Goal: Ask a question

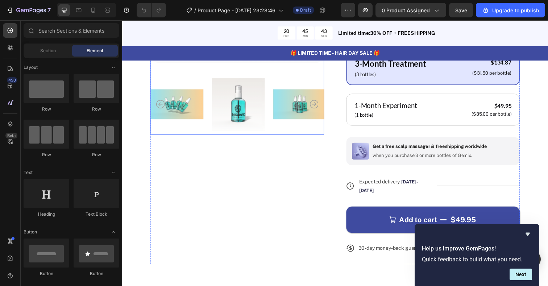
scroll to position [225, 0]
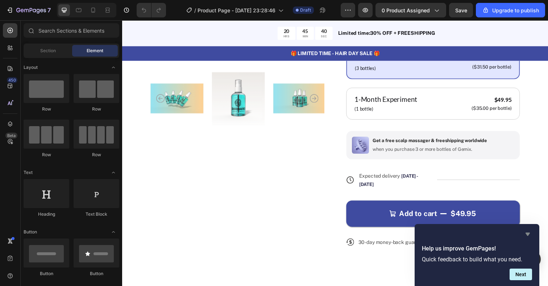
click at [531, 236] on icon "Hide survey" at bounding box center [528, 234] width 9 height 9
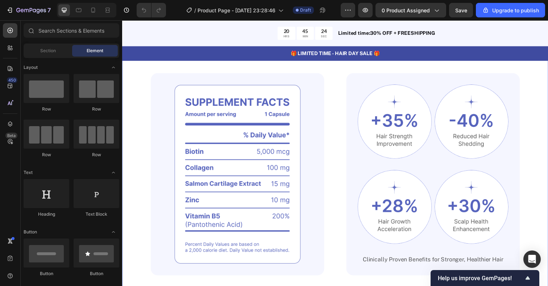
scroll to position [501, 0]
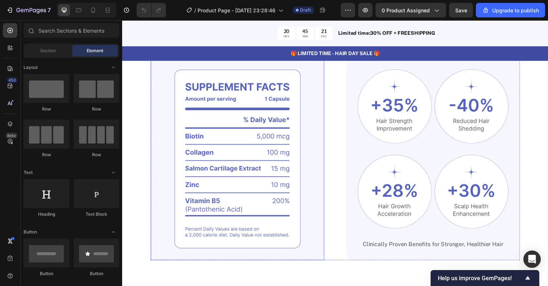
click at [249, 125] on img at bounding box center [239, 162] width 177 height 207
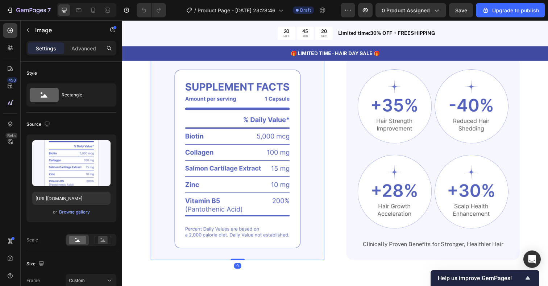
click at [274, 140] on img at bounding box center [239, 162] width 177 height 207
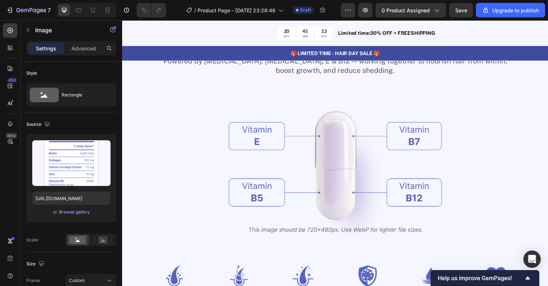
scroll to position [809, 0]
click at [336, 159] on img at bounding box center [340, 173] width 218 height 159
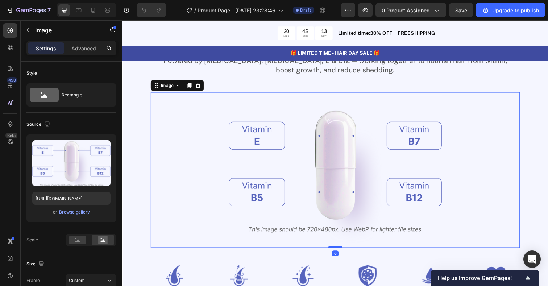
click at [343, 166] on img at bounding box center [340, 173] width 218 height 159
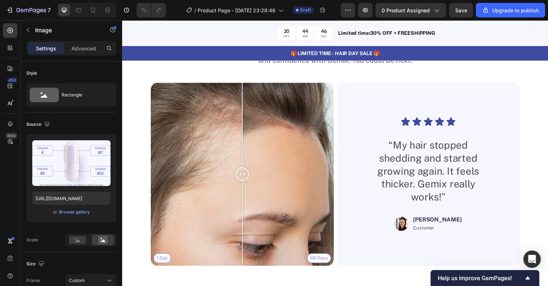
scroll to position [1618, 0]
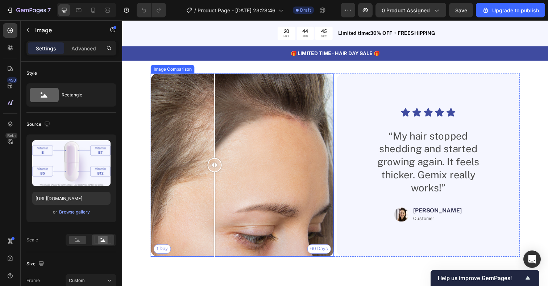
drag, startPoint x: 246, startPoint y: 169, endPoint x: 187, endPoint y: 179, distance: 60.0
click at [209, 179] on div at bounding box center [216, 168] width 15 height 187
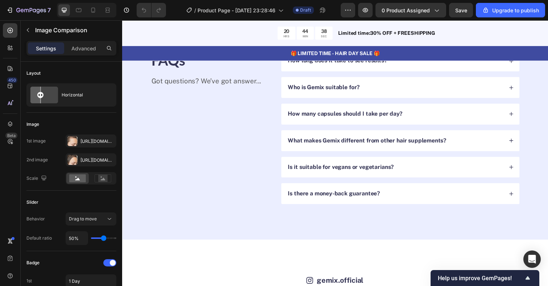
scroll to position [1989, 0]
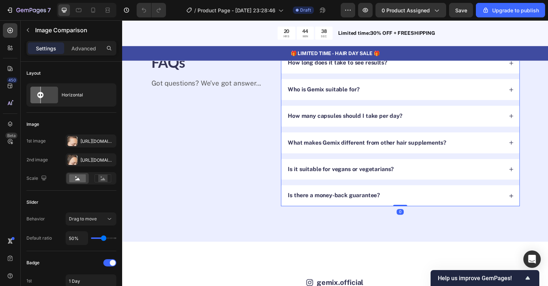
click at [348, 120] on p "How many capsules should I take per day?" at bounding box center [350, 119] width 117 height 8
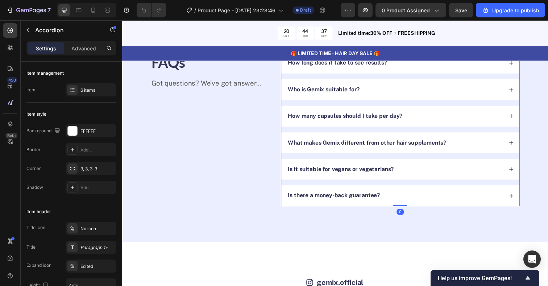
click at [517, 120] on icon at bounding box center [519, 118] width 5 height 5
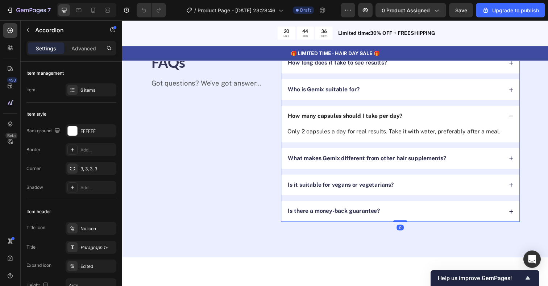
click at [518, 120] on icon at bounding box center [519, 118] width 5 height 5
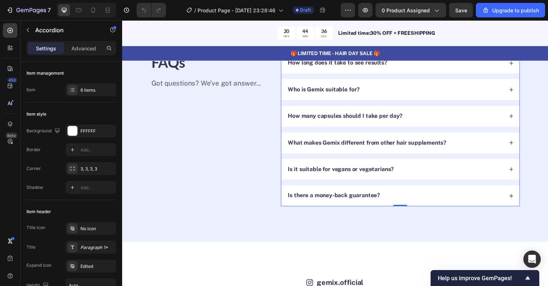
click at [518, 120] on icon at bounding box center [519, 118] width 5 height 5
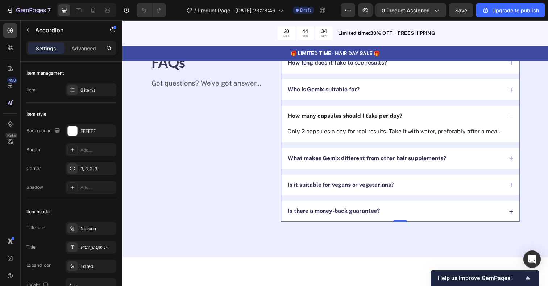
click at [518, 120] on icon at bounding box center [519, 118] width 5 height 5
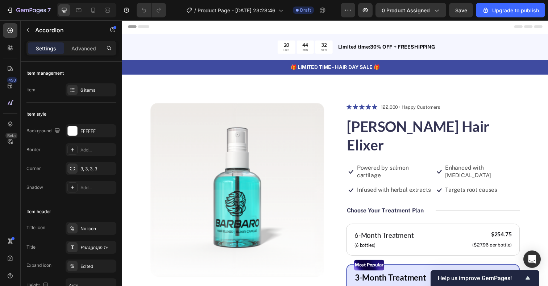
scroll to position [0, 0]
